Goal: Register for event/course

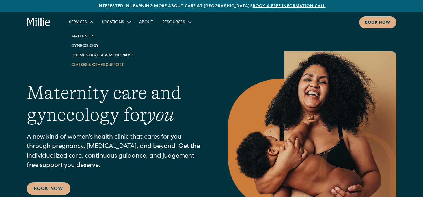
click at [85, 65] on link "Classes & Other Support" at bounding box center [103, 65] width 72 height 10
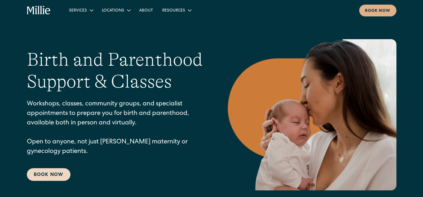
click at [58, 181] on link "Book Now" at bounding box center [49, 175] width 44 height 13
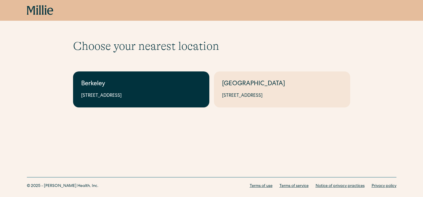
click at [161, 92] on link "Berkeley [STREET_ADDRESS]" at bounding box center [141, 90] width 136 height 36
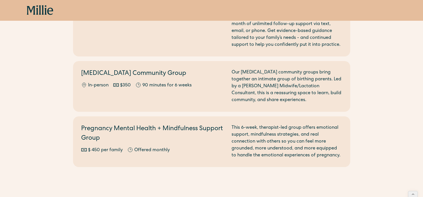
scroll to position [665, 0]
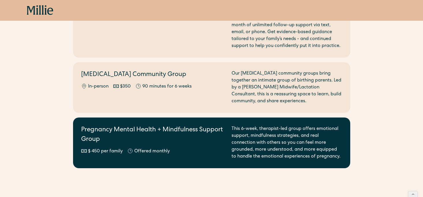
click at [152, 126] on h2 "Pregnancy Mental Health + Mindfulness Support Group" at bounding box center [152, 135] width 143 height 19
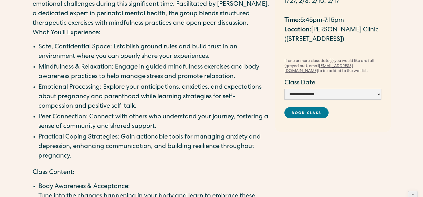
scroll to position [116, 0]
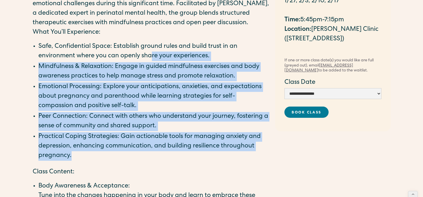
drag, startPoint x: 152, startPoint y: 59, endPoint x: 123, endPoint y: 162, distance: 106.8
click at [124, 158] on ul "Safe, Confidential Space: Establish ground rules and build trust in an environm…" at bounding box center [151, 101] width 237 height 119
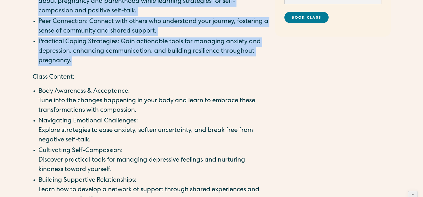
scroll to position [0, 0]
